Goal: Obtain resource: Download file/media

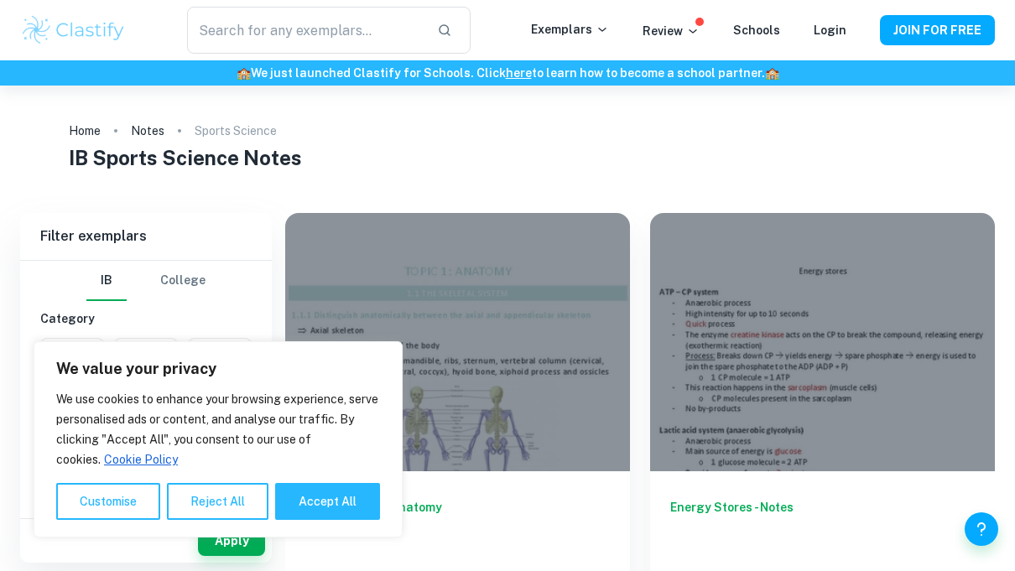
click at [360, 495] on button "Accept All" at bounding box center [327, 501] width 105 height 37
checkbox input "true"
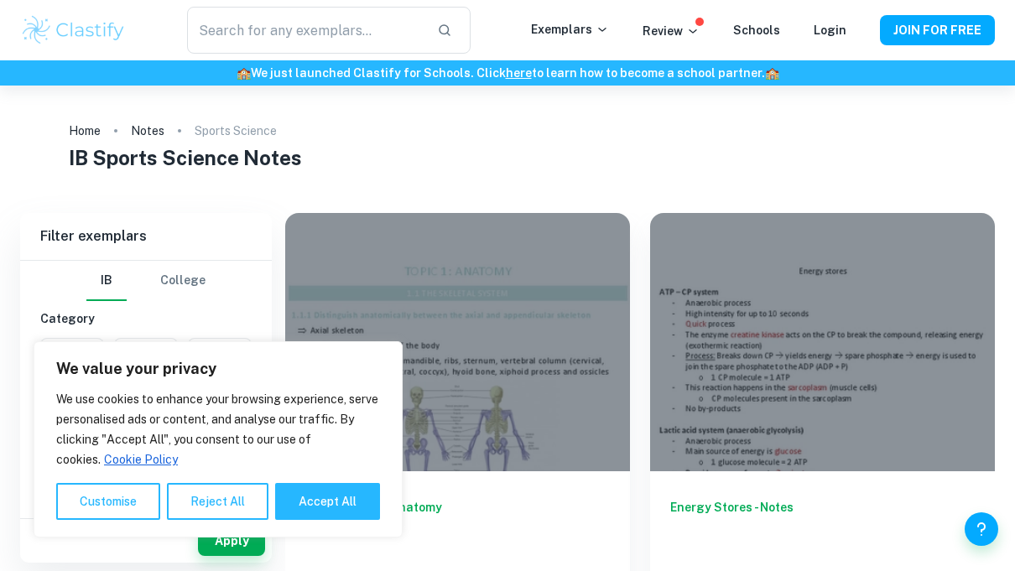
checkbox input "true"
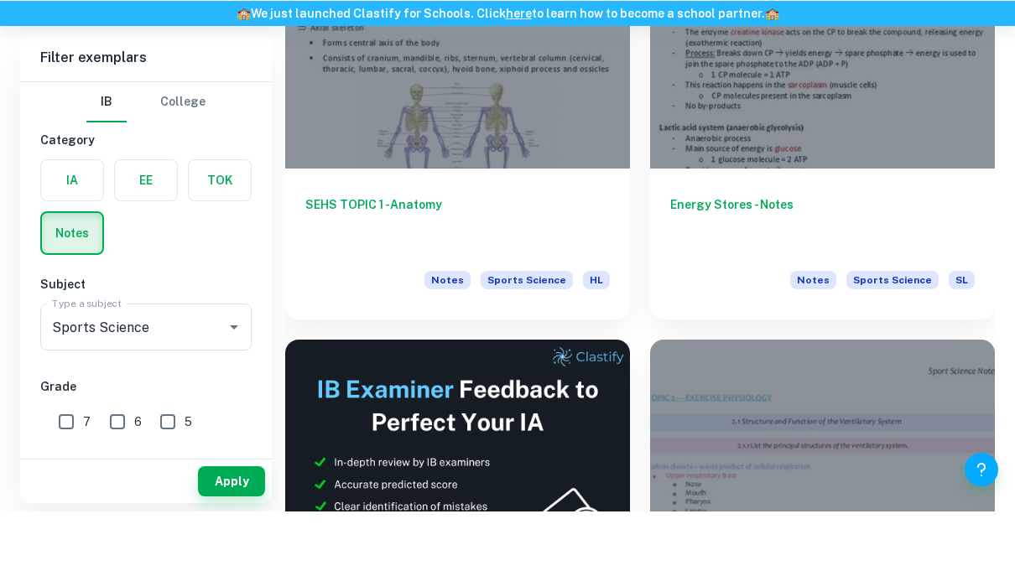
scroll to position [303, 0]
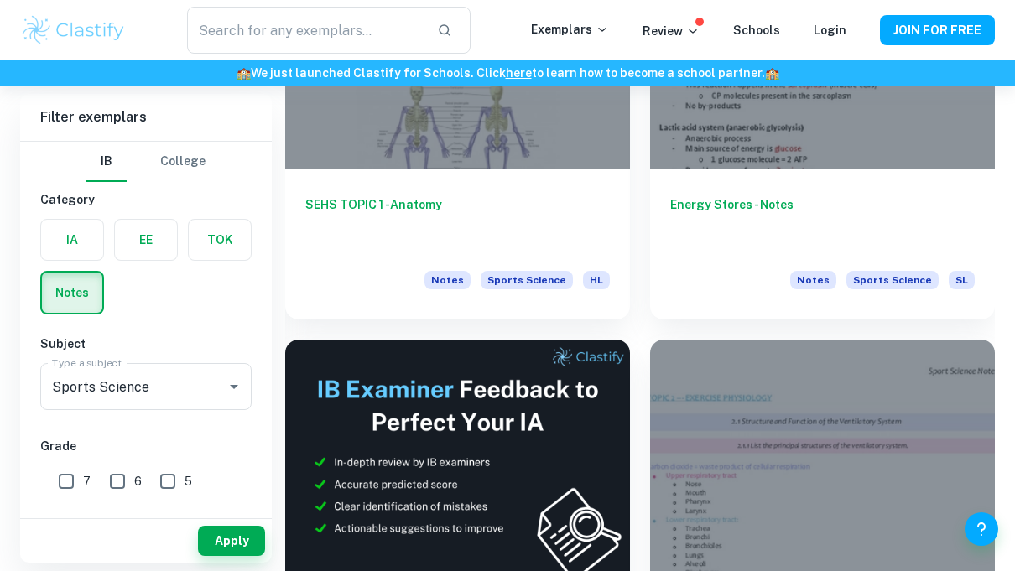
click at [123, 482] on input "6" at bounding box center [118, 482] width 34 height 34
checkbox input "true"
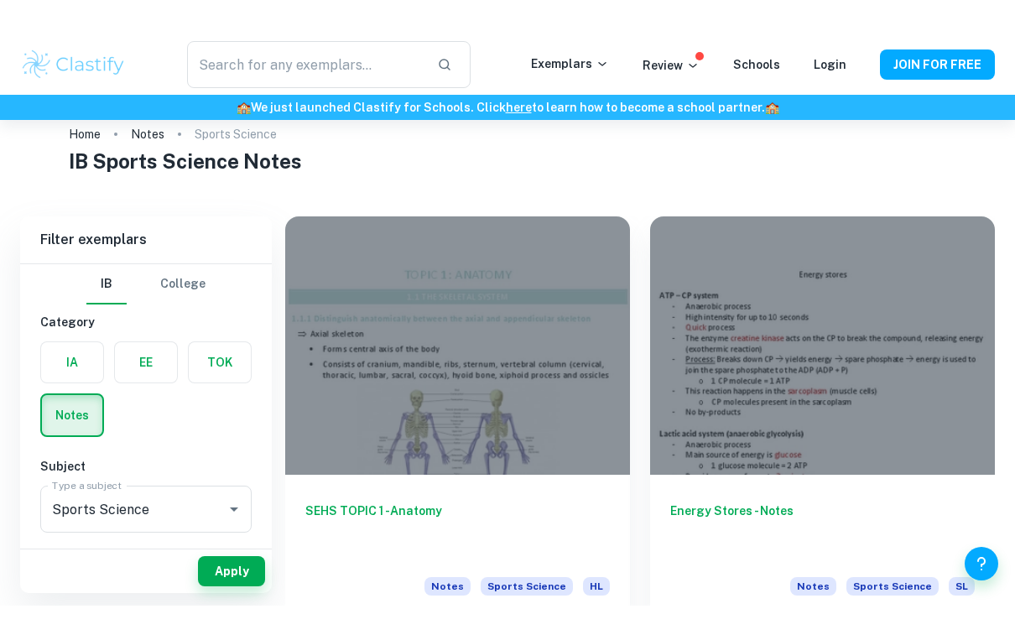
scroll to position [0, 0]
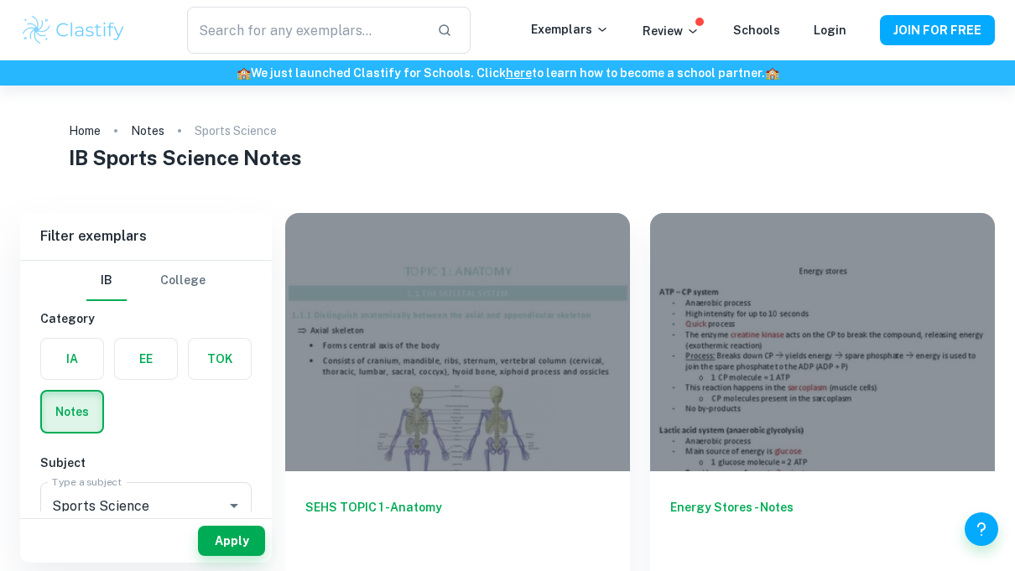
click at [533, 360] on div at bounding box center [457, 342] width 345 height 258
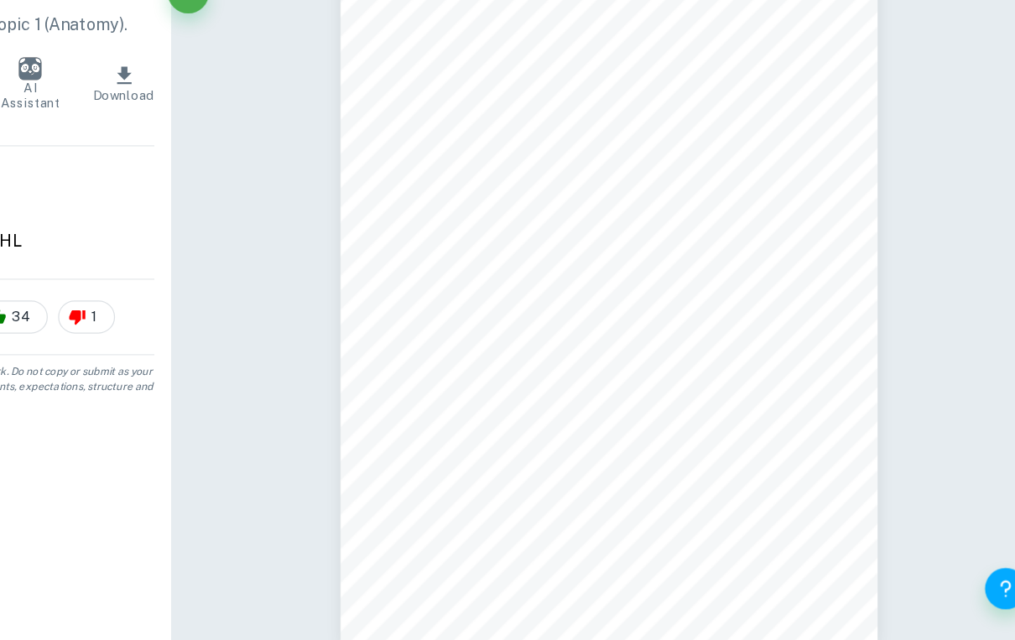
scroll to position [1476, 0]
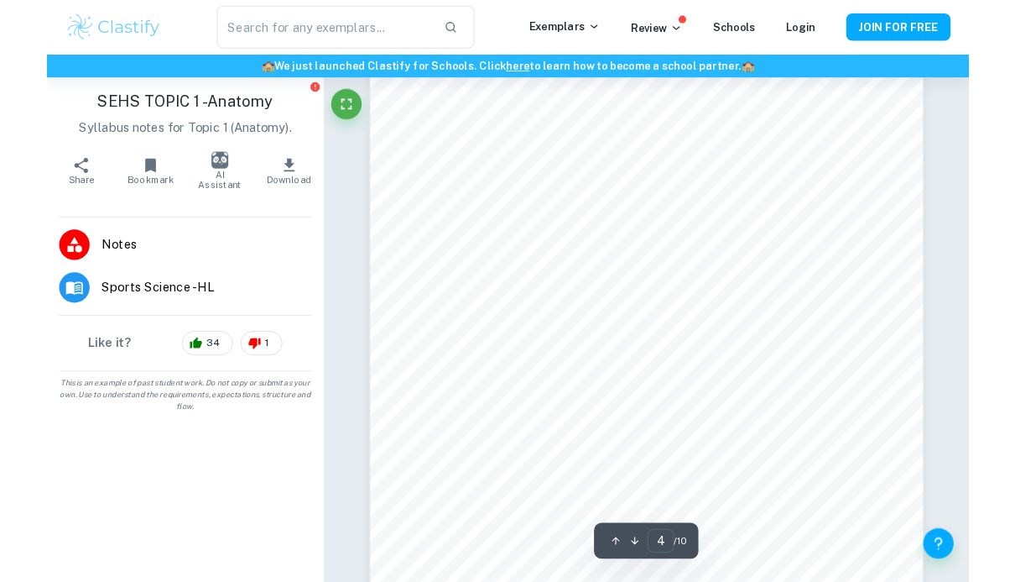
scroll to position [3123, 0]
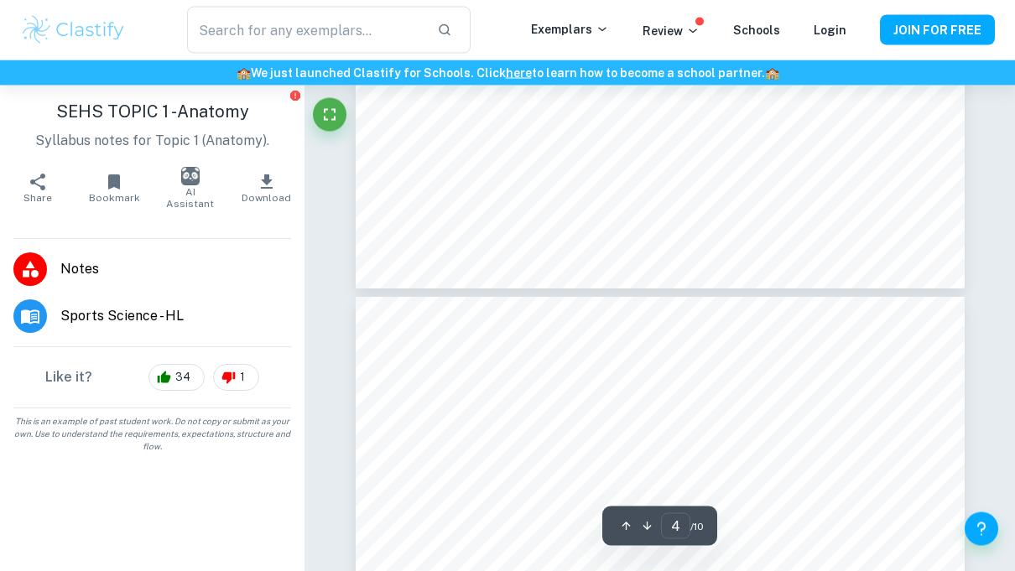
type input "3"
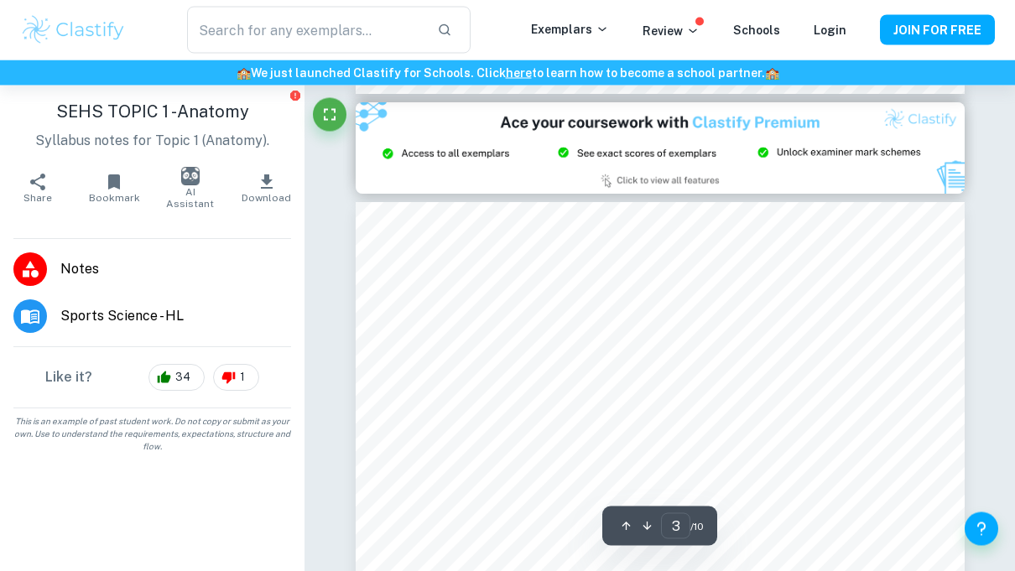
scroll to position [1832, 0]
